Goal: Use online tool/utility: Utilize a website feature to perform a specific function

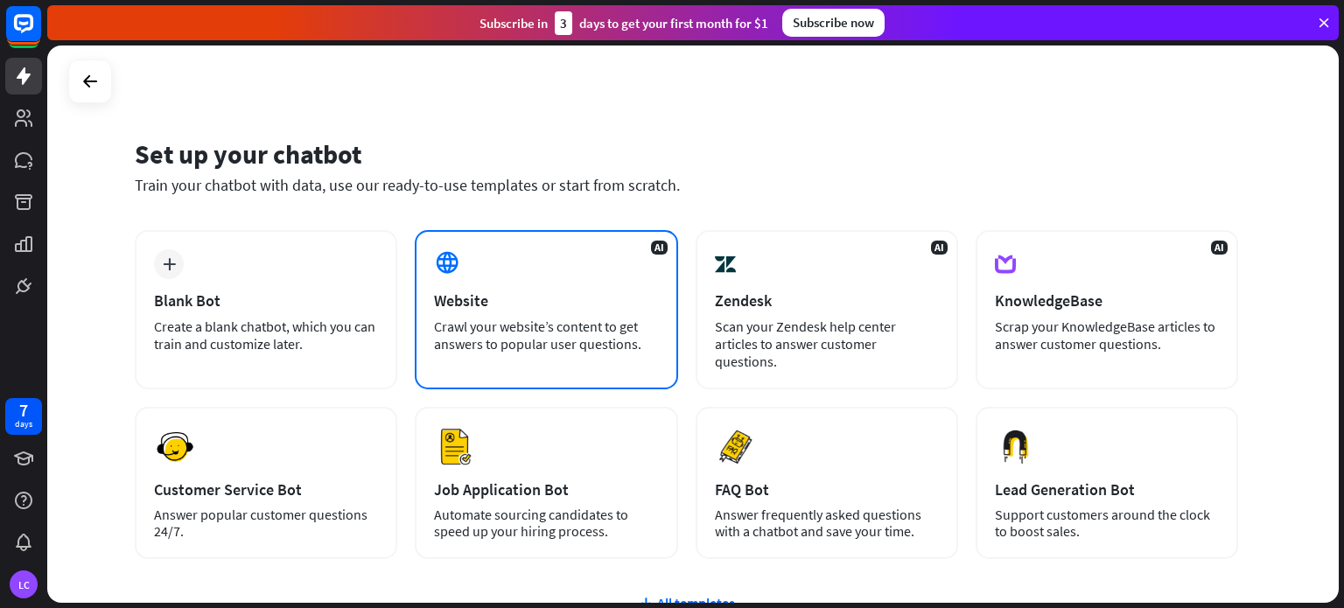
click at [478, 264] on div "AI Website Crawl your website’s content to get answers to popular user question…" at bounding box center [546, 309] width 263 height 159
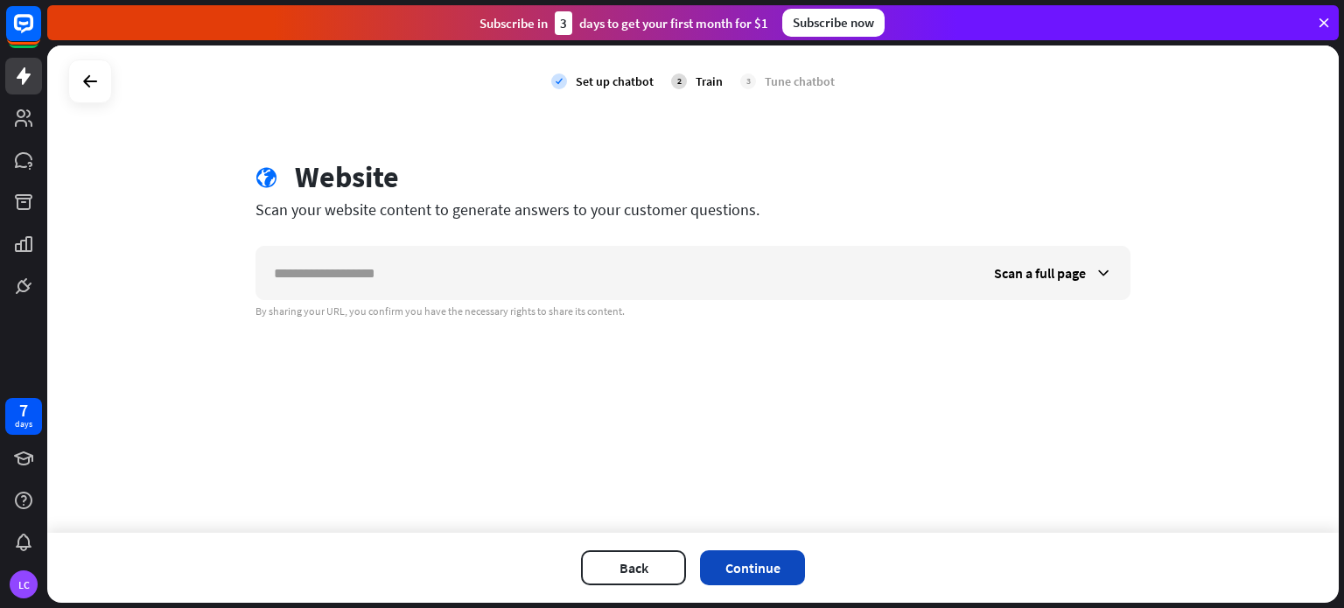
click at [714, 575] on button "Continue" at bounding box center [752, 568] width 105 height 35
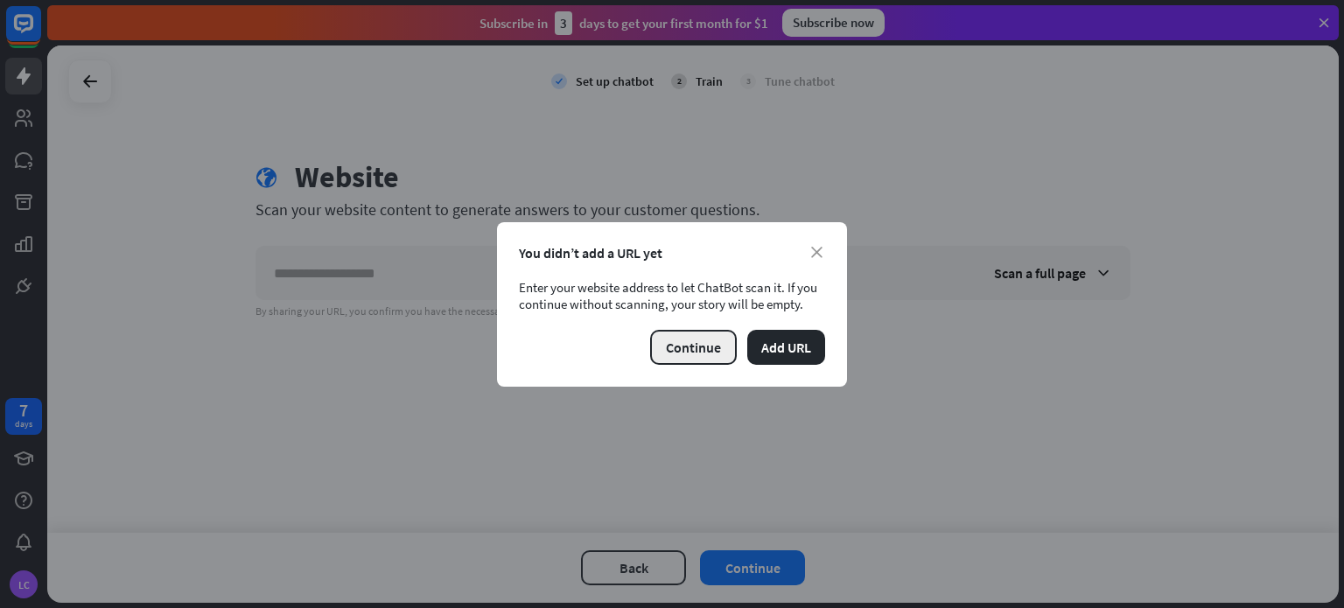
click at [719, 357] on button "Continue" at bounding box center [693, 347] width 87 height 35
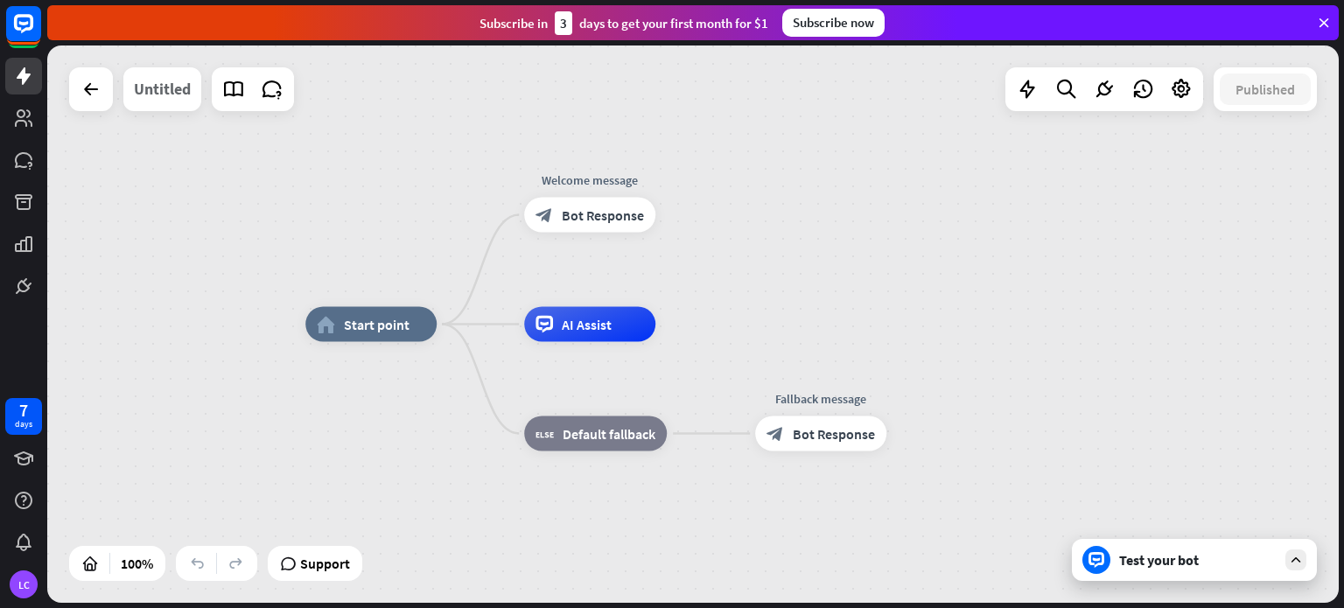
click at [149, 84] on div "Untitled" at bounding box center [162, 89] width 57 height 44
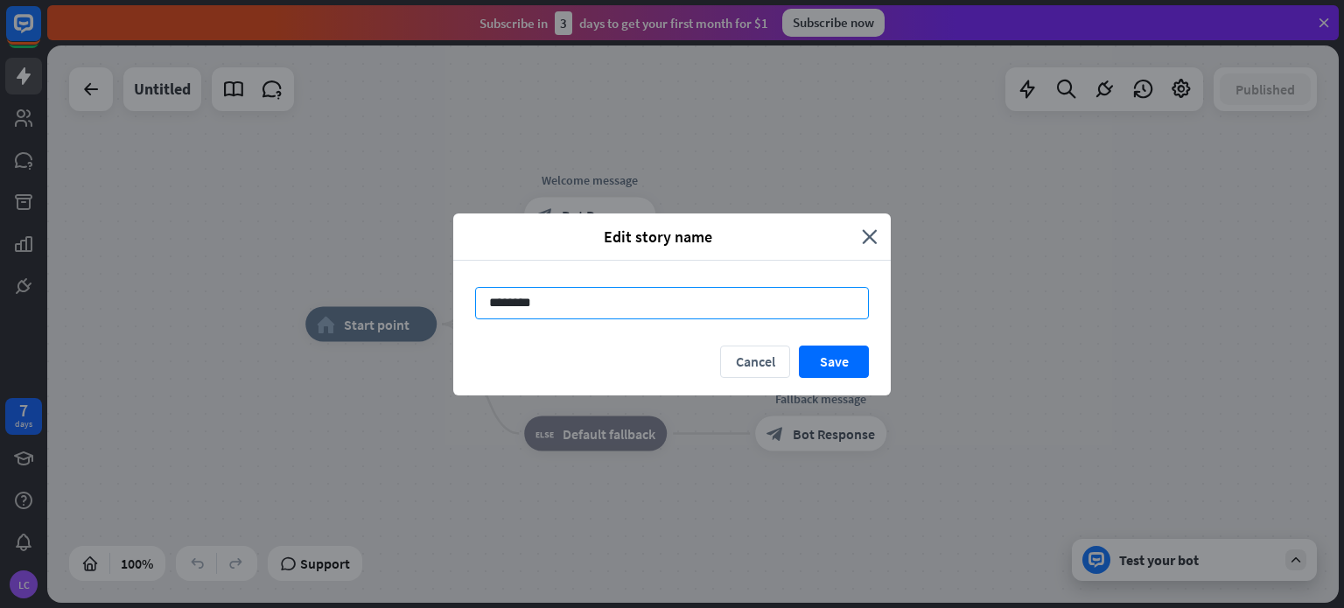
click at [746, 295] on input "********" at bounding box center [672, 303] width 394 height 32
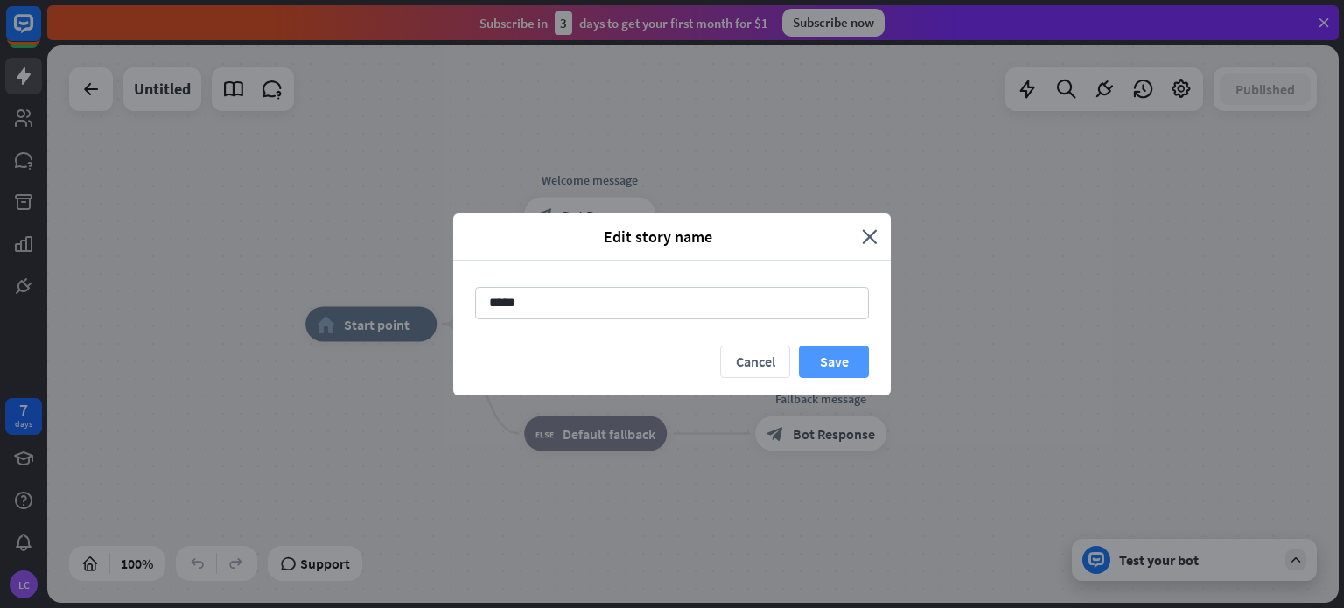
type input "*****"
click at [826, 365] on button "Save" at bounding box center [834, 362] width 70 height 32
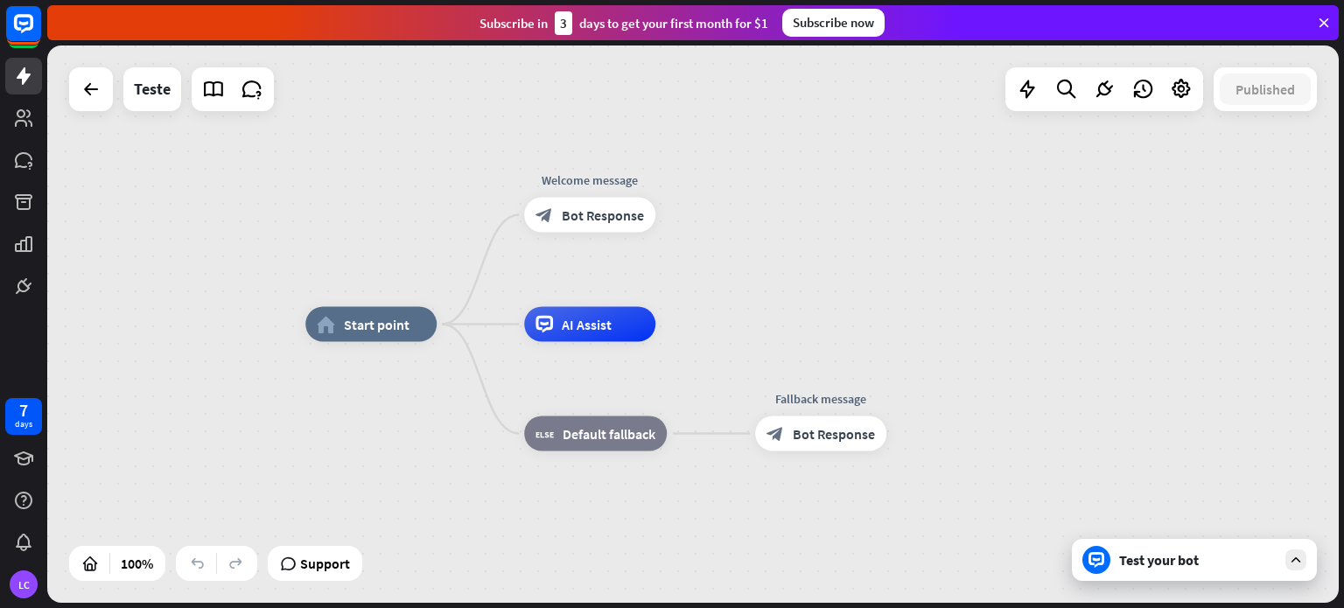
click at [1187, 554] on div "Test your bot" at bounding box center [1198, 560] width 158 height 18
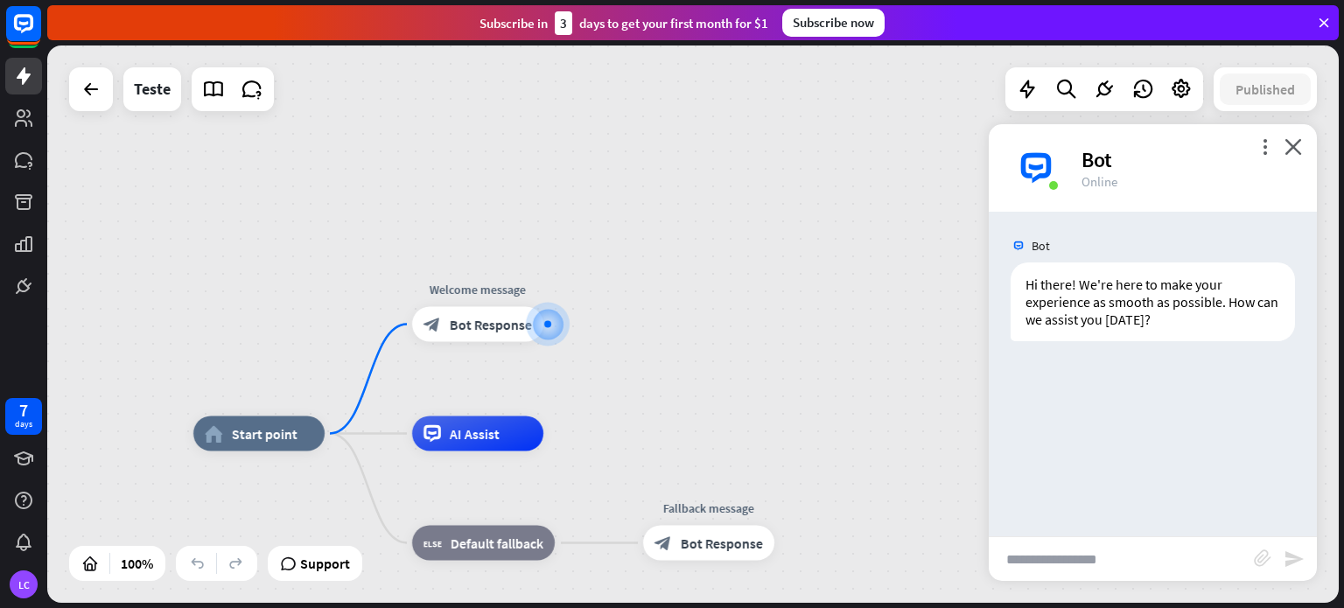
click at [1065, 580] on input "text" at bounding box center [1121, 559] width 265 height 44
type input "*"
click at [1120, 573] on input "text" at bounding box center [1121, 559] width 265 height 44
type input "**********"
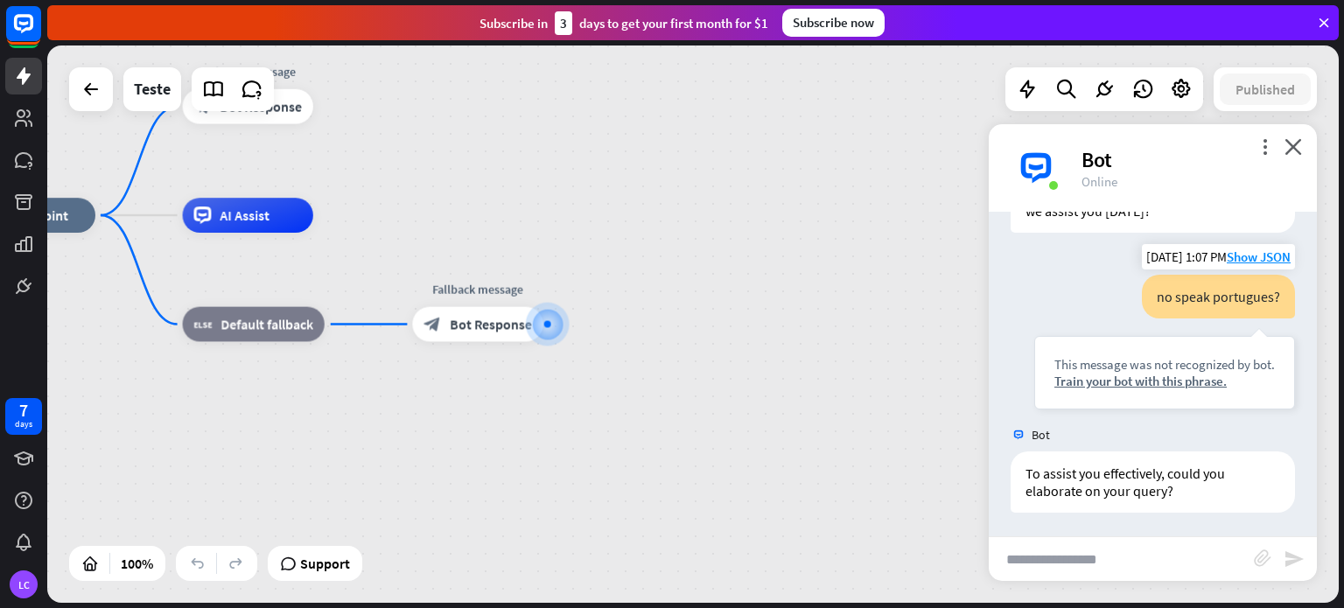
scroll to position [110, 0]
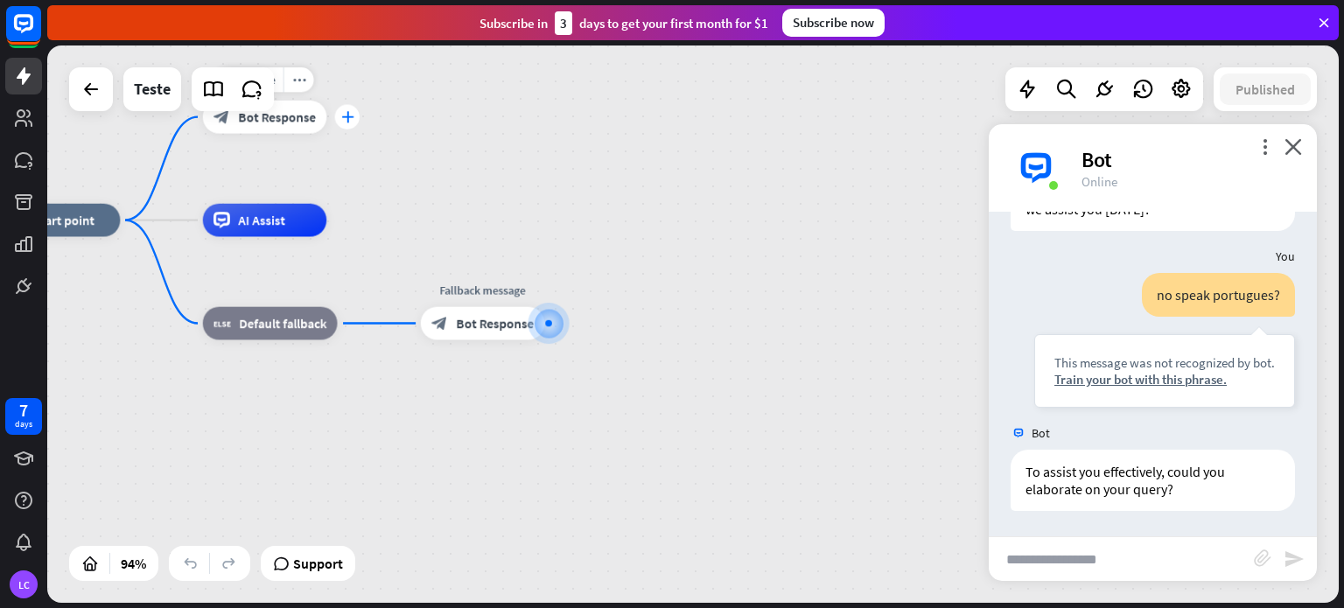
click at [350, 115] on icon "plus" at bounding box center [347, 116] width 12 height 11
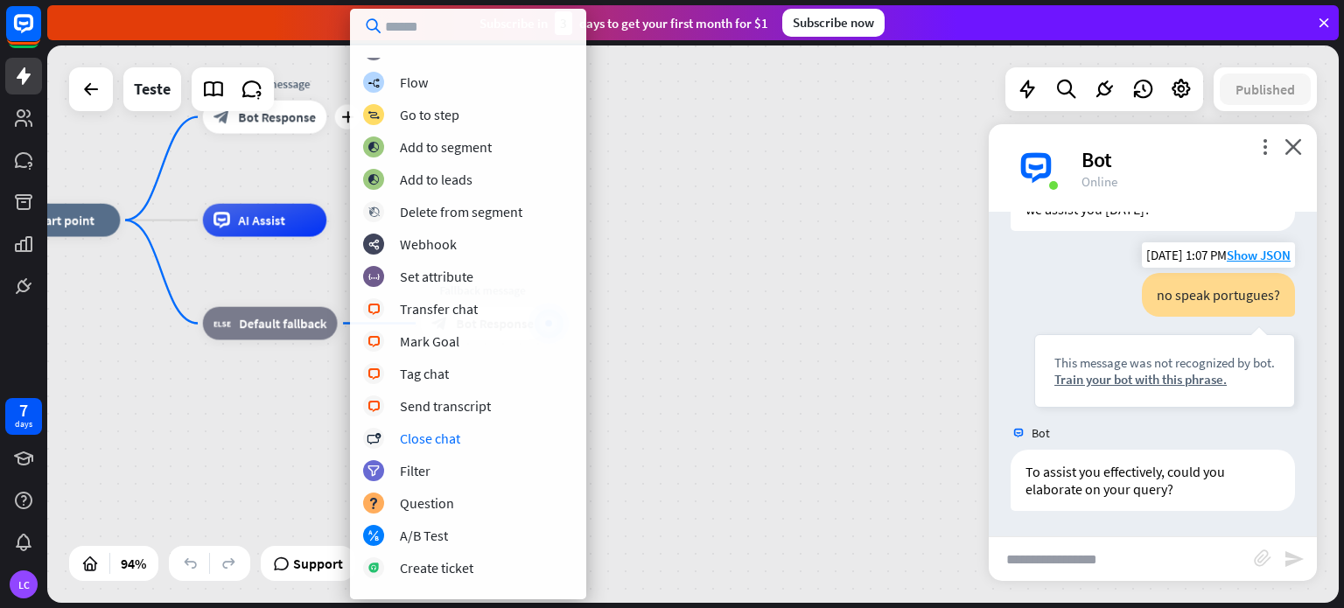
scroll to position [0, 0]
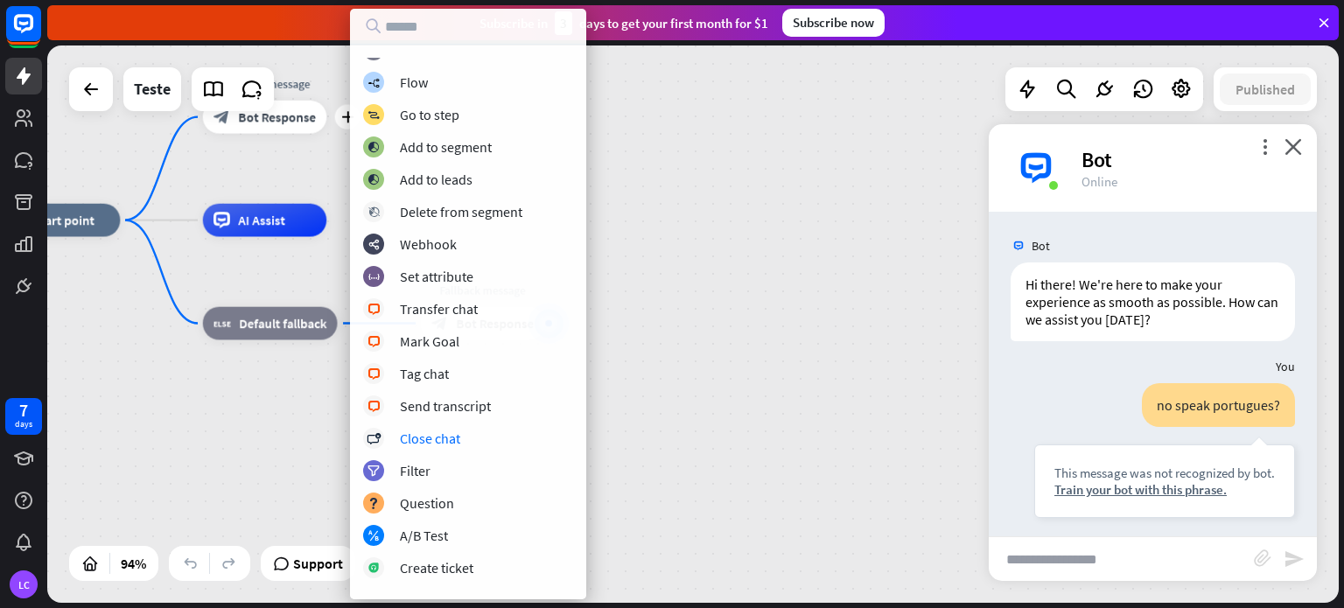
click at [819, 337] on div "home_2 Start point plus Welcome message block_bot_response Bot Response AI Assi…" at bounding box center [605, 484] width 1219 height 526
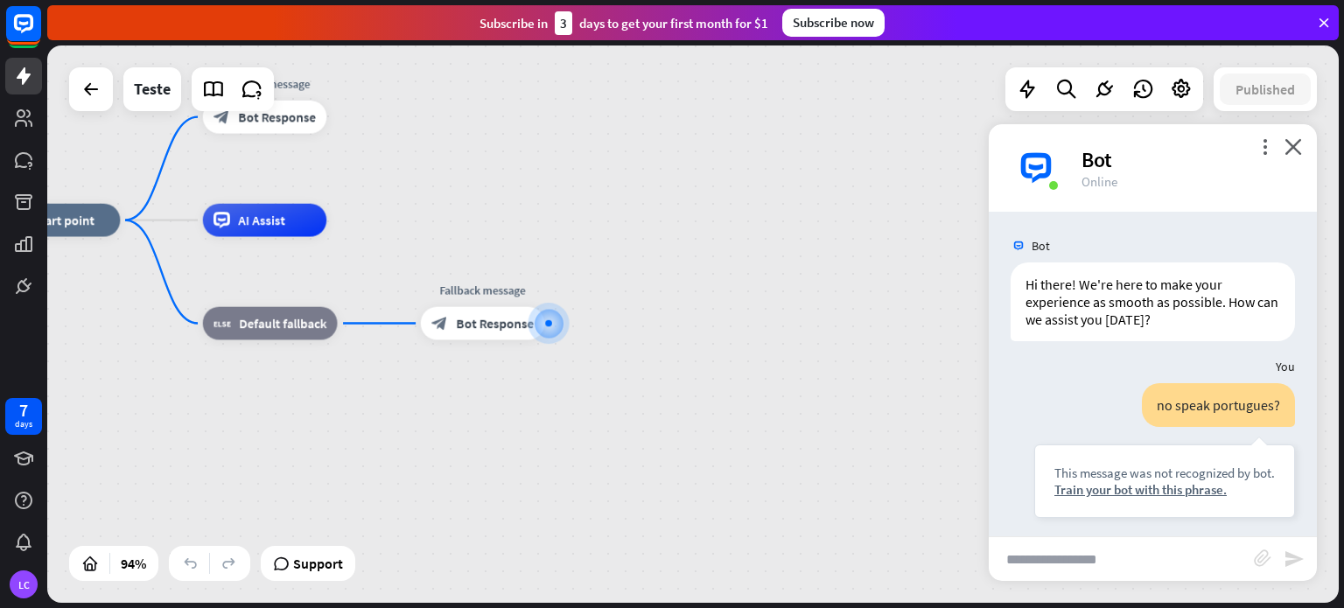
click at [1303, 151] on div "more_vert close Bot Online" at bounding box center [1153, 168] width 328 height 88
